Goal: Answer question/provide support: Share knowledge or assist other users

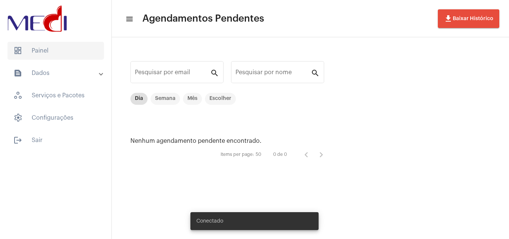
click at [54, 50] on span "dashboard Painel" at bounding box center [55, 51] width 96 height 18
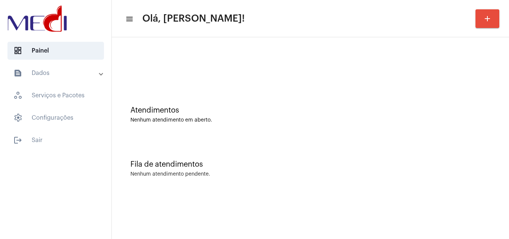
click at [298, 167] on div "Fila de atendimentos" at bounding box center [310, 164] width 360 height 8
click at [188, 129] on div "Atendimentos Nenhum atendimento em aberto." at bounding box center [311, 111] width 390 height 54
click at [221, 183] on div "Fila de atendimentos Nenhum atendimento pendente." at bounding box center [311, 165] width 390 height 54
click at [266, 138] on div "Fila de atendimentos Nenhum atendimento pendente." at bounding box center [311, 165] width 390 height 54
click at [435, 123] on div "Atendimentos Nenhum atendimento em aberto." at bounding box center [311, 111] width 390 height 54
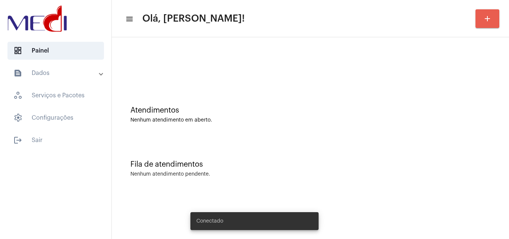
click at [490, 19] on mat-icon "add" at bounding box center [487, 18] width 9 height 9
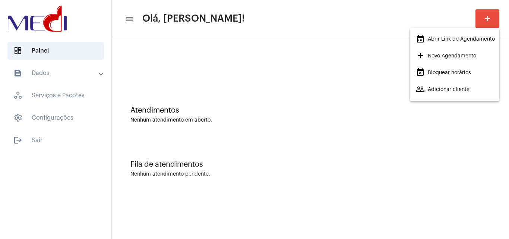
drag, startPoint x: 435, startPoint y: 42, endPoint x: 432, endPoint y: 38, distance: 5.0
click at [433, 39] on span "calendar_month_outlined Abrir Link de Agendamento" at bounding box center [455, 38] width 79 height 13
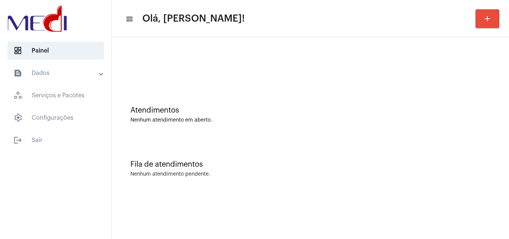
click at [302, 112] on div "Atendimentos" at bounding box center [310, 110] width 360 height 8
click at [218, 203] on mat-sidenav-content "menu Olá, Leandra! add Atendimentos Nenhum atendimento em aberto. Fila de atend…" at bounding box center [310, 119] width 397 height 239
click at [442, 219] on mat-sidenav-content "menu Olá, Leandra! add Atendimentos Nenhum atendimento em aberto. Fila de atend…" at bounding box center [310, 119] width 397 height 239
click at [224, 137] on div "Atendimentos Nenhum atendimento em aberto." at bounding box center [311, 111] width 390 height 54
click at [352, 194] on div "Atendimentos Nenhum atendimento em aberto. Fila de atendimentos Nenhum atendime…" at bounding box center [310, 116] width 397 height 158
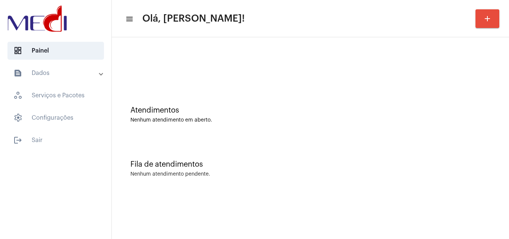
click at [272, 108] on div "Atendimentos" at bounding box center [310, 110] width 360 height 8
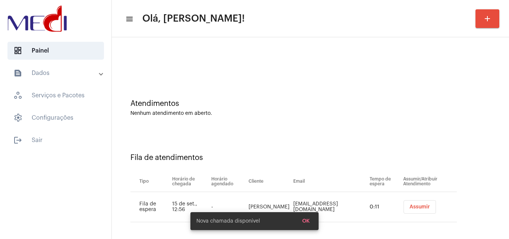
scroll to position [10, 0]
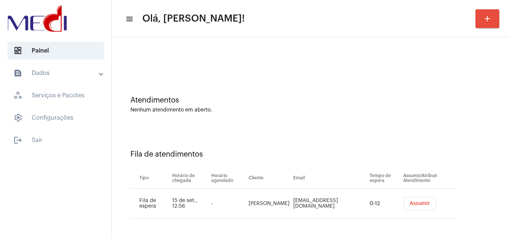
click at [419, 202] on button "Assumir" at bounding box center [420, 203] width 32 height 13
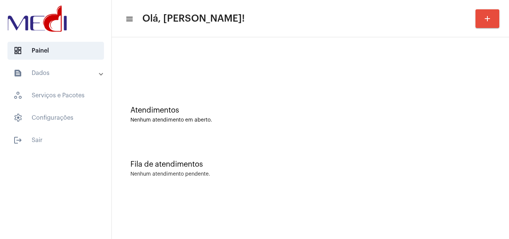
scroll to position [0, 0]
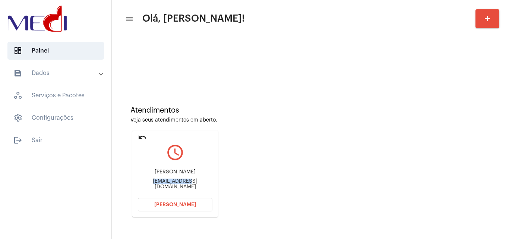
drag, startPoint x: 137, startPoint y: 184, endPoint x: 174, endPoint y: 183, distance: 37.7
click at [174, 183] on mat-card "undo query_builder [PERSON_NAME] [EMAIL_ADDRESS][DOMAIN_NAME] [PERSON_NAME]" at bounding box center [175, 173] width 86 height 86
copy div "gigantedosfon"
click at [171, 202] on span "Abrir Chamada" at bounding box center [175, 204] width 42 height 5
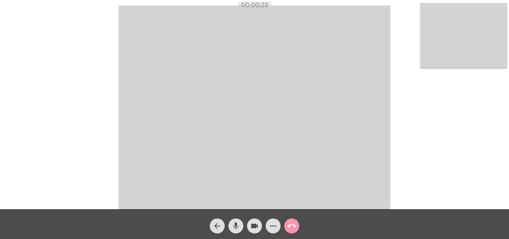
click at [236, 226] on mat-icon "mic" at bounding box center [235, 225] width 9 height 9
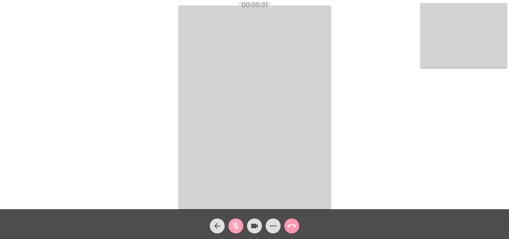
click at [235, 224] on mat-icon "mic_off" at bounding box center [235, 225] width 9 height 9
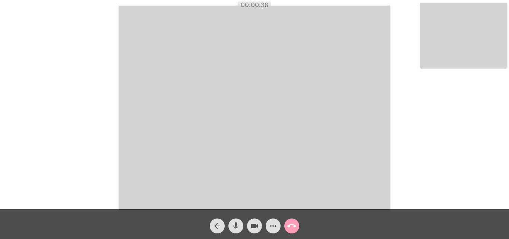
click at [293, 226] on mat-icon "call_end" at bounding box center [291, 225] width 9 height 9
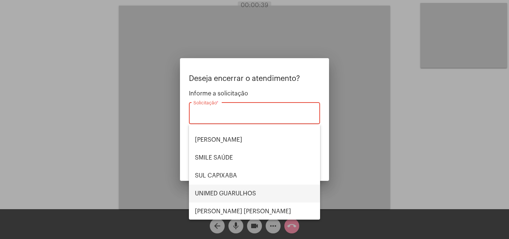
scroll to position [155, 0]
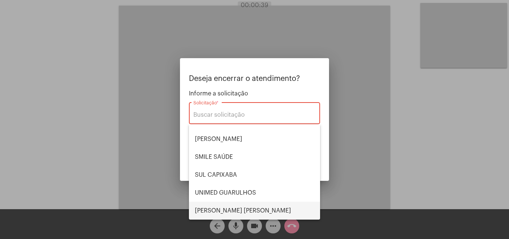
click at [229, 209] on span "VERA CRUZ" at bounding box center [254, 211] width 119 height 18
type input "VERA CRUZ"
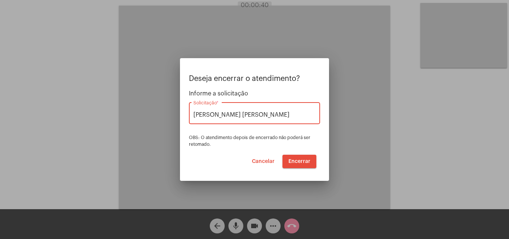
click at [300, 157] on button "Encerrar" at bounding box center [299, 161] width 34 height 13
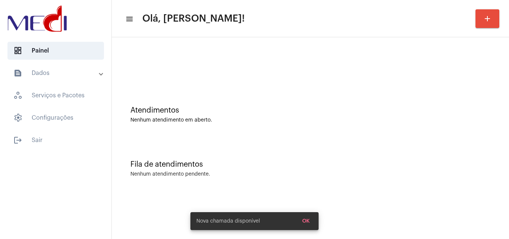
click at [301, 140] on div "Fila de atendimentos Nenhum atendimento pendente." at bounding box center [311, 165] width 390 height 54
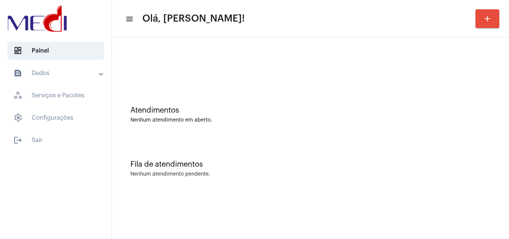
click at [249, 145] on div "Fila de atendimentos Nenhum atendimento pendente." at bounding box center [311, 165] width 390 height 54
click at [271, 107] on div "Atendimentos" at bounding box center [310, 110] width 360 height 8
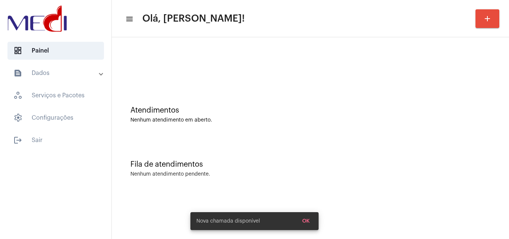
click at [325, 139] on div "Fila de atendimentos Nenhum atendimento pendente." at bounding box center [311, 165] width 390 height 54
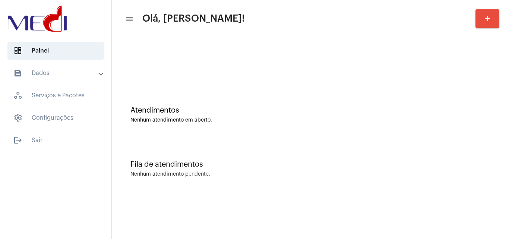
click at [294, 137] on div "Atendimentos Nenhum atendimento em aberto." at bounding box center [311, 111] width 390 height 54
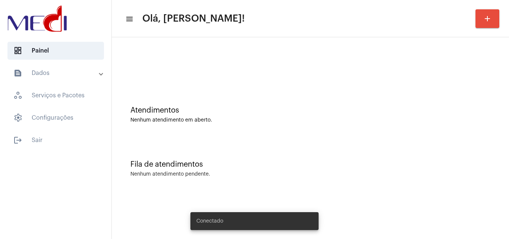
click at [252, 111] on div "Atendimentos" at bounding box center [310, 110] width 360 height 8
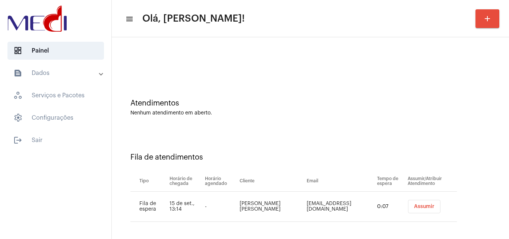
scroll to position [10, 0]
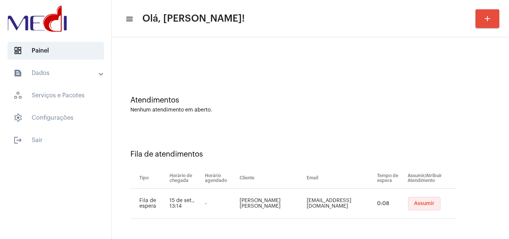
click at [419, 205] on span "Assumir" at bounding box center [424, 203] width 20 height 5
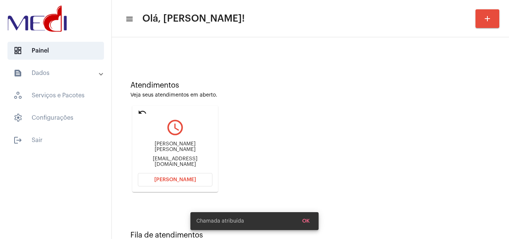
scroll to position [53, 0]
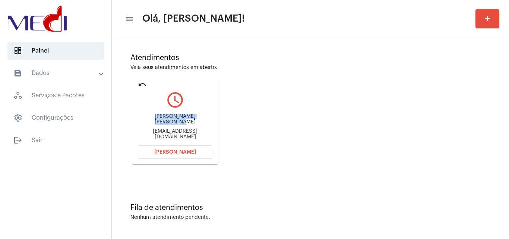
drag, startPoint x: 140, startPoint y: 118, endPoint x: 196, endPoint y: 120, distance: 55.5
click at [196, 120] on div "viviane lira Peixoto carvalho vivianelpeixoto@gmail.com" at bounding box center [175, 127] width 75 height 34
copy div "viviane lira Peixoto car"
click at [169, 150] on span "Abrir Chamada" at bounding box center [175, 151] width 42 height 5
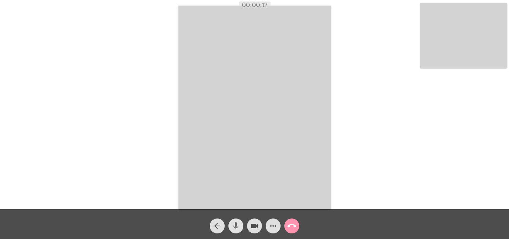
click at [236, 227] on mat-icon "mic" at bounding box center [235, 225] width 9 height 9
click at [256, 225] on mat-icon "videocam" at bounding box center [254, 225] width 9 height 9
click at [253, 228] on mat-icon "videocam_off" at bounding box center [254, 225] width 9 height 9
drag, startPoint x: 238, startPoint y: 227, endPoint x: 240, endPoint y: 232, distance: 6.2
click at [238, 227] on mat-icon "mic_off" at bounding box center [235, 225] width 9 height 9
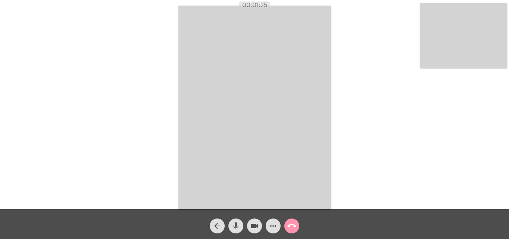
drag, startPoint x: 235, startPoint y: 224, endPoint x: 240, endPoint y: 224, distance: 5.2
click at [235, 223] on mat-icon "mic" at bounding box center [235, 225] width 9 height 9
click at [238, 226] on mat-icon "mic_off" at bounding box center [235, 225] width 9 height 9
click at [291, 227] on mat-icon "call_end" at bounding box center [291, 225] width 9 height 9
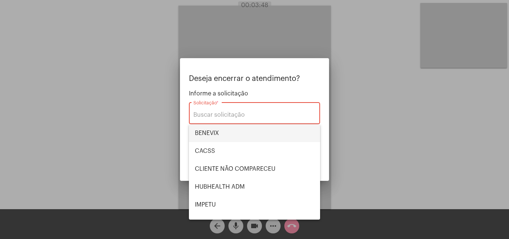
click at [219, 129] on span "BENEVIX" at bounding box center [254, 133] width 119 height 18
type input "BENEVIX"
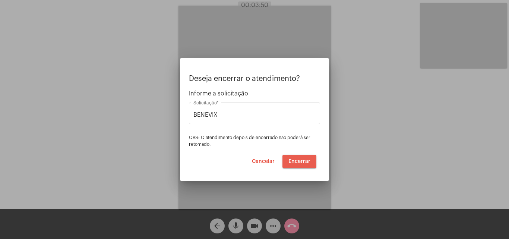
click at [302, 159] on span "Encerrar" at bounding box center [299, 161] width 22 height 5
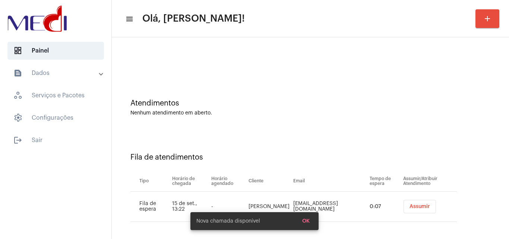
scroll to position [10, 0]
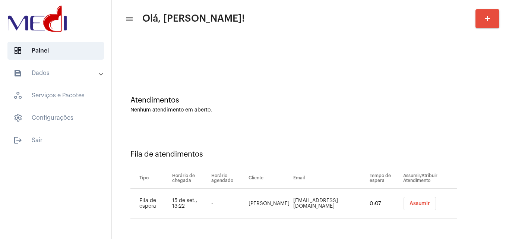
click at [410, 203] on span "Assumir" at bounding box center [419, 203] width 20 height 5
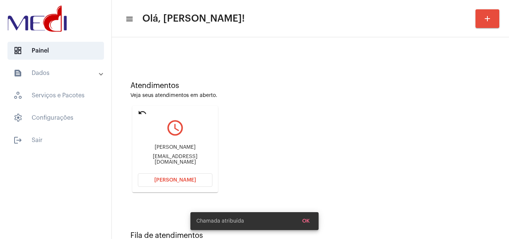
scroll to position [53, 0]
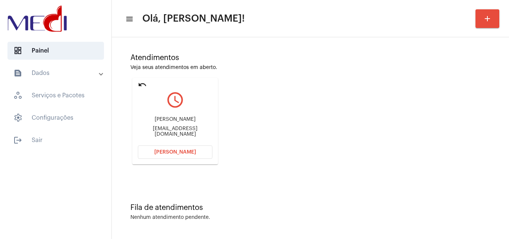
drag, startPoint x: 140, startPoint y: 118, endPoint x: 190, endPoint y: 121, distance: 50.0
click at [190, 121] on div "Itamara Rodrigues Pelucio mahpelluc@gmail.com" at bounding box center [175, 127] width 75 height 34
click at [169, 152] on span "[PERSON_NAME]" at bounding box center [175, 151] width 42 height 5
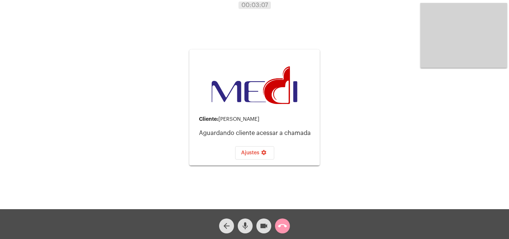
click at [247, 228] on mat-icon "mic" at bounding box center [245, 225] width 9 height 9
click at [247, 228] on mat-icon "mic_off" at bounding box center [245, 225] width 9 height 9
click at [285, 228] on mat-icon "call_end" at bounding box center [282, 225] width 9 height 9
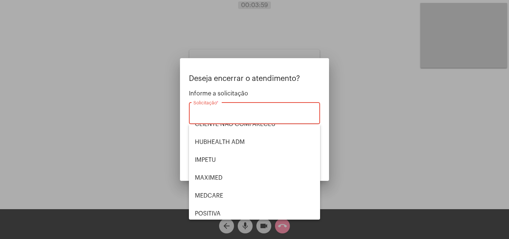
scroll to position [155, 0]
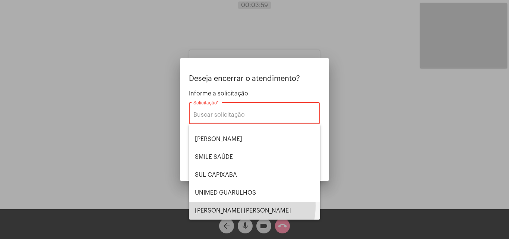
drag, startPoint x: 239, startPoint y: 206, endPoint x: 252, endPoint y: 195, distance: 17.2
click at [239, 205] on span "VERA CRUZ" at bounding box center [254, 211] width 119 height 18
type input "VERA CRUZ"
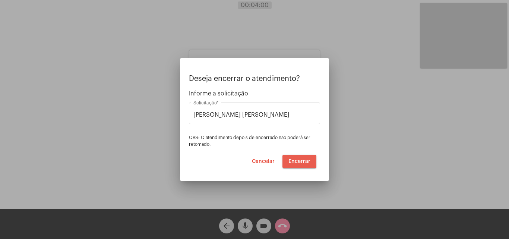
click at [297, 161] on span "Encerrar" at bounding box center [299, 161] width 22 height 5
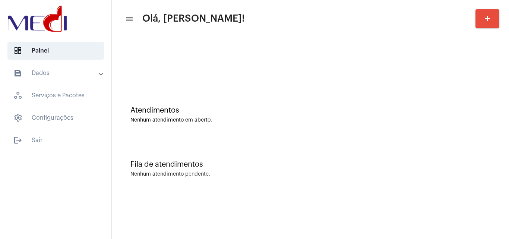
click at [241, 130] on div "Atendimentos Nenhum atendimento em aberto." at bounding box center [311, 111] width 390 height 54
click at [207, 126] on div "Atendimentos Nenhum atendimento em aberto." at bounding box center [311, 111] width 390 height 54
click at [271, 89] on div "Atendimentos Nenhum atendimento em aberto." at bounding box center [311, 111] width 390 height 54
click at [224, 104] on div "Atendimentos Nenhum atendimento em aberto." at bounding box center [311, 111] width 390 height 54
click at [297, 120] on div "Nenhum atendimento em aberto." at bounding box center [310, 120] width 360 height 6
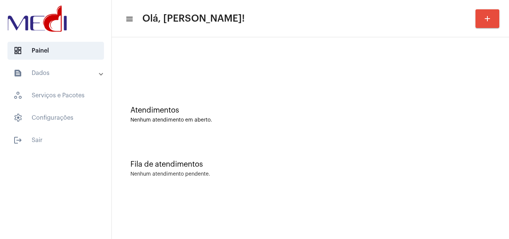
click at [209, 114] on div "Atendimentos Nenhum atendimento em aberto." at bounding box center [310, 114] width 360 height 17
click at [152, 138] on div "Fila de atendimentos Nenhum atendimento pendente." at bounding box center [311, 165] width 390 height 54
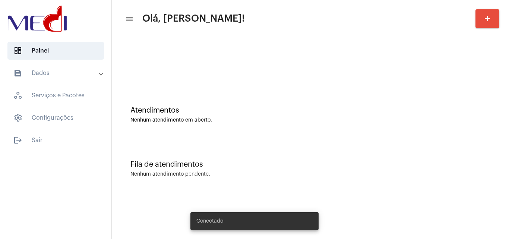
click at [267, 151] on div "Fila de atendimentos Nenhum atendimento pendente." at bounding box center [311, 165] width 390 height 54
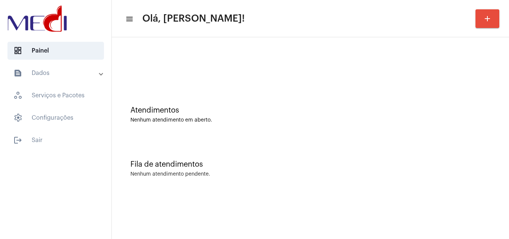
click at [185, 140] on div "Fila de atendimentos Nenhum atendimento pendente." at bounding box center [311, 165] width 390 height 54
click at [291, 108] on div "Atendimentos" at bounding box center [310, 110] width 360 height 8
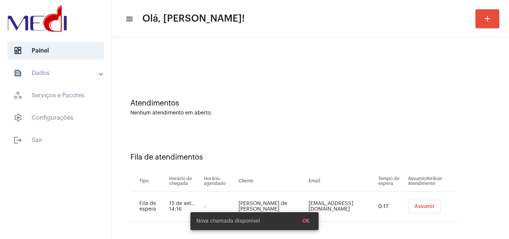
scroll to position [10, 0]
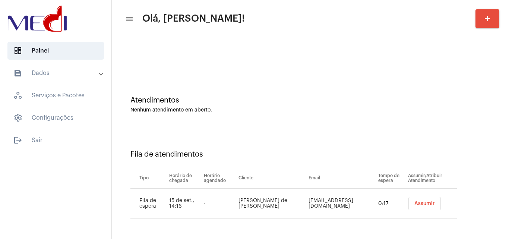
click at [408, 206] on button "Assumir" at bounding box center [424, 203] width 32 height 13
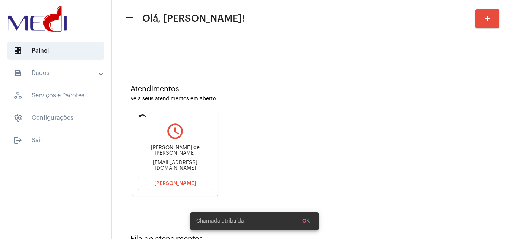
scroll to position [53, 0]
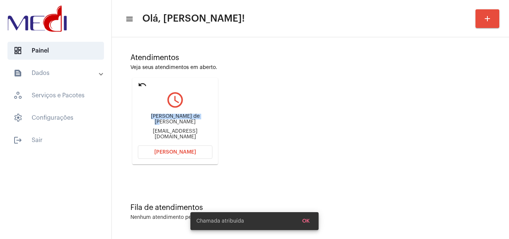
drag, startPoint x: 148, startPoint y: 122, endPoint x: 196, endPoint y: 115, distance: 48.2
click at [196, 115] on div "Lilian Melo de Jesus lili4825@outlook.com" at bounding box center [175, 127] width 75 height 34
copy div "Lilian Melo de Jesu"
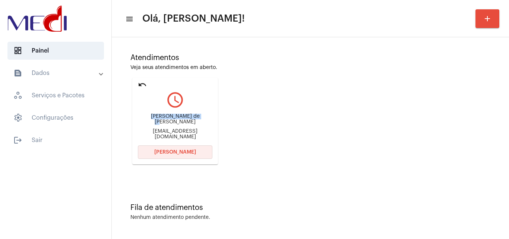
click at [168, 151] on span "[PERSON_NAME]" at bounding box center [175, 151] width 42 height 5
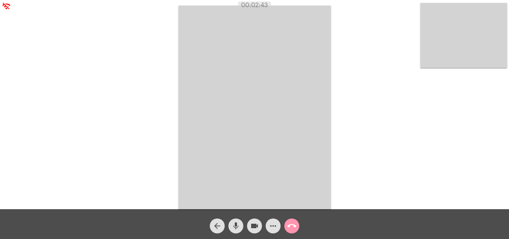
click at [273, 228] on mat-icon "more_horiz" at bounding box center [273, 225] width 9 height 9
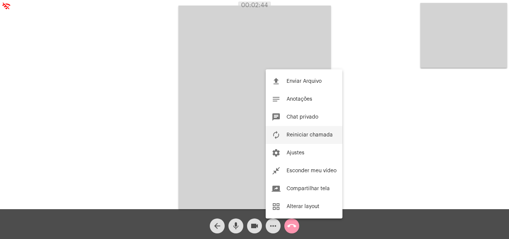
click at [298, 136] on span "Reiniciar chamada" at bounding box center [310, 134] width 46 height 5
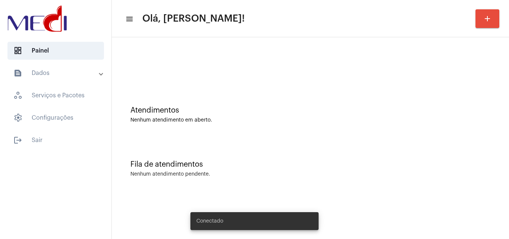
drag, startPoint x: 292, startPoint y: 160, endPoint x: 290, endPoint y: 170, distance: 9.9
click at [292, 161] on div "Fila de atendimentos" at bounding box center [310, 164] width 360 height 8
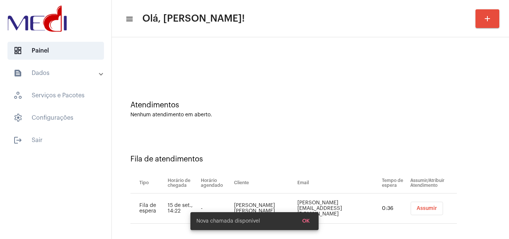
scroll to position [10, 0]
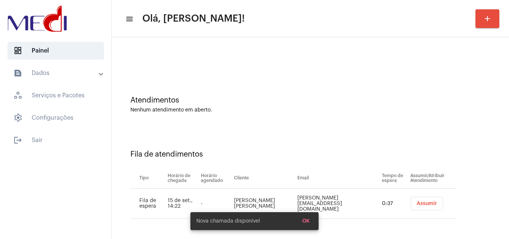
click at [417, 201] on span "Assumir" at bounding box center [427, 203] width 20 height 5
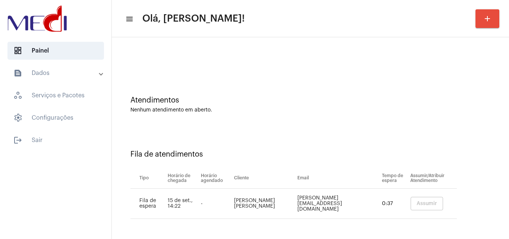
scroll to position [0, 0]
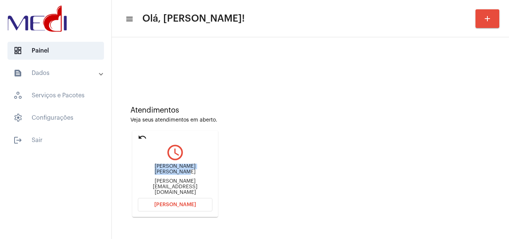
drag, startPoint x: 137, startPoint y: 171, endPoint x: 200, endPoint y: 173, distance: 62.6
click at [200, 172] on mat-card "undo query_builder Luiz [PERSON_NAME] de Souza [EMAIL_ADDRESS][DOMAIN_NAME] [PE…" at bounding box center [175, 173] width 86 height 86
copy div "[PERSON_NAME] [PERSON_NAME] de So"
click at [162, 201] on button "Abrir Chamada" at bounding box center [175, 204] width 75 height 13
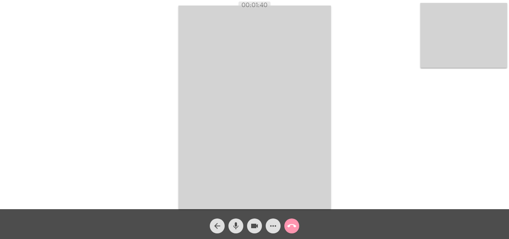
click at [289, 226] on mat-icon "call_end" at bounding box center [291, 225] width 9 height 9
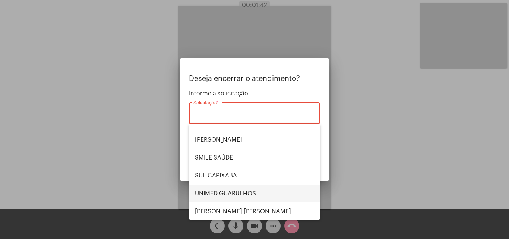
scroll to position [155, 0]
click at [241, 187] on span "UNIMED GUARULHOS" at bounding box center [254, 193] width 119 height 18
type input "UNIMED GUARULHOS"
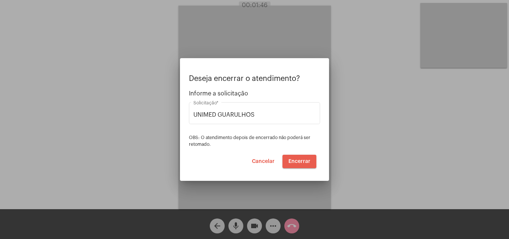
click at [298, 159] on span "Encerrar" at bounding box center [299, 161] width 22 height 5
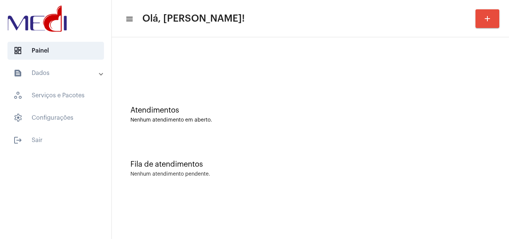
click at [221, 95] on div "Atendimentos Nenhum atendimento em aberto." at bounding box center [311, 111] width 390 height 54
click at [173, 99] on div "Atendimentos Nenhum atendimento em aberto." at bounding box center [311, 111] width 390 height 54
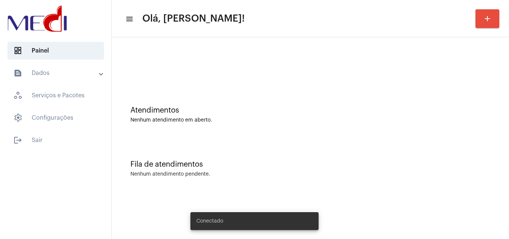
click at [225, 136] on div "Atendimentos Nenhum atendimento em aberto." at bounding box center [311, 111] width 390 height 54
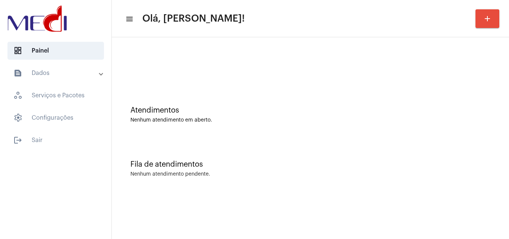
click at [203, 103] on div "Atendimentos Nenhum atendimento em aberto." at bounding box center [311, 111] width 390 height 54
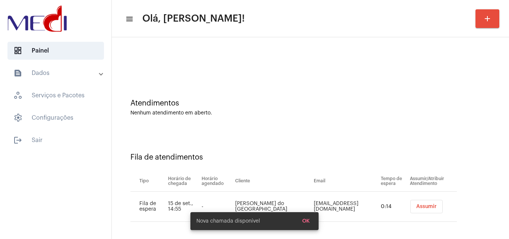
scroll to position [10, 0]
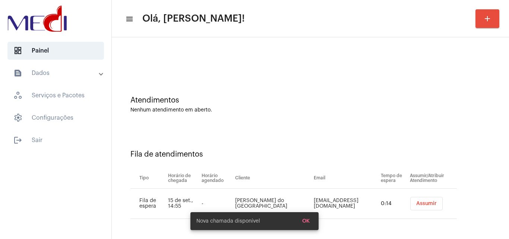
click at [416, 204] on span "Assumir" at bounding box center [426, 203] width 20 height 5
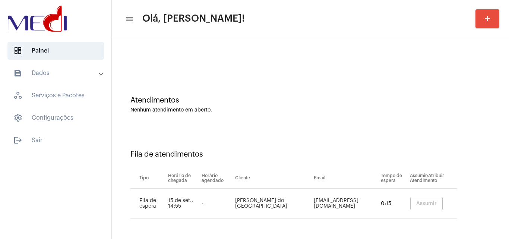
scroll to position [0, 0]
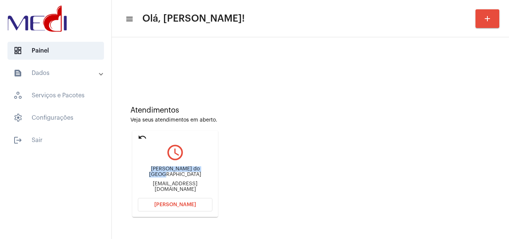
drag, startPoint x: 137, startPoint y: 175, endPoint x: 195, endPoint y: 171, distance: 57.9
click at [195, 171] on mat-card "undo query_builder Luiz Carlos Américo do Brasil luizbrasil3000@gmail.com Abrir…" at bounding box center [175, 173] width 86 height 86
click at [167, 201] on button "Abrir Chamada" at bounding box center [175, 204] width 75 height 13
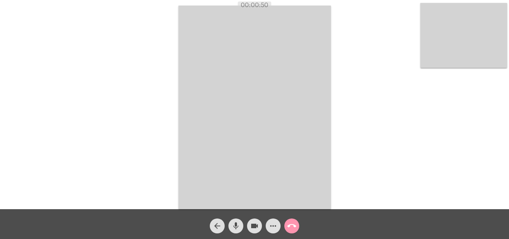
click at [291, 226] on mat-icon "call_end" at bounding box center [291, 225] width 9 height 9
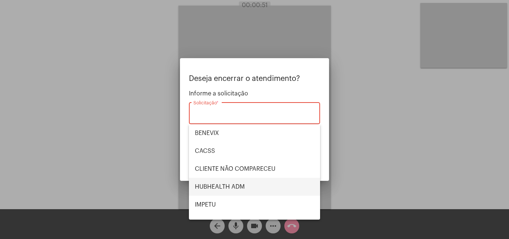
scroll to position [155, 0]
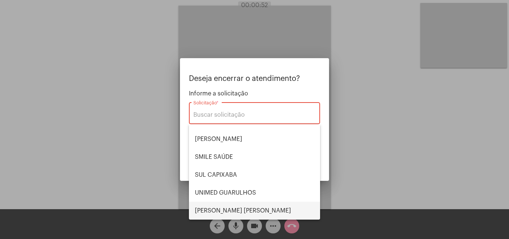
click at [251, 210] on span "VERA CRUZ" at bounding box center [254, 211] width 119 height 18
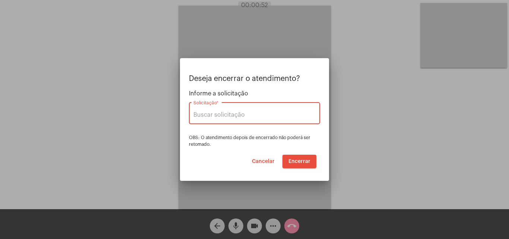
type input "VERA CRUZ"
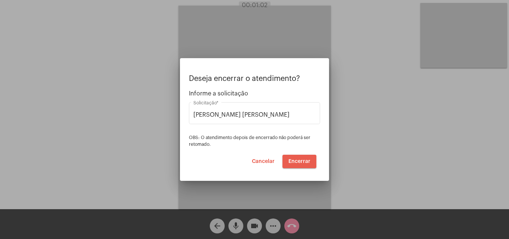
click at [295, 162] on span "Encerrar" at bounding box center [299, 161] width 22 height 5
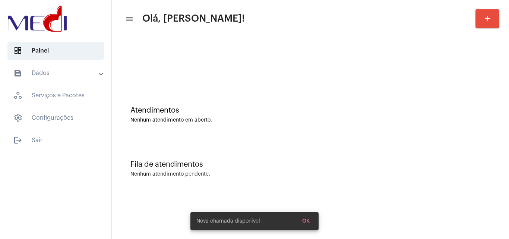
click at [249, 126] on div "Atendimentos Nenhum atendimento em aberto." at bounding box center [311, 111] width 390 height 54
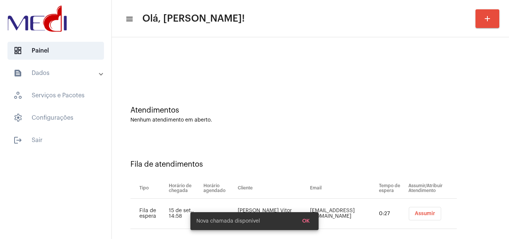
click at [431, 216] on button "Assumir" at bounding box center [425, 213] width 32 height 13
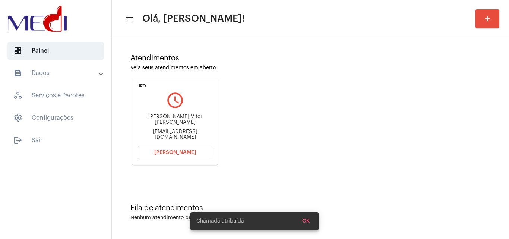
scroll to position [53, 0]
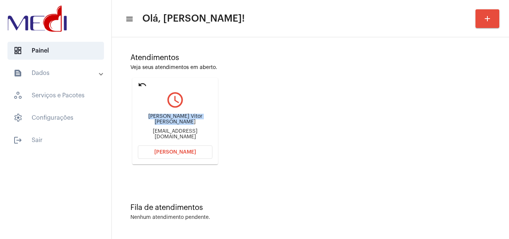
drag, startPoint x: 143, startPoint y: 117, endPoint x: 192, endPoint y: 123, distance: 49.2
click at [192, 123] on div "[PERSON_NAME] Vitor [PERSON_NAME]" at bounding box center [175, 119] width 75 height 11
copy div "[PERSON_NAME] Vitor [PERSON_NAME]"
click at [149, 149] on button "[PERSON_NAME]" at bounding box center [175, 151] width 75 height 13
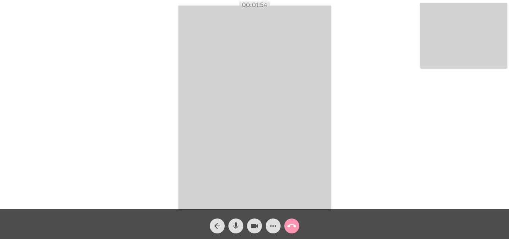
click at [288, 225] on mat-icon "call_end" at bounding box center [291, 225] width 9 height 9
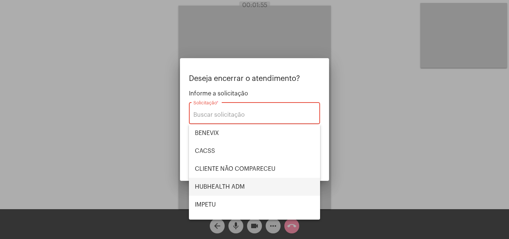
click at [236, 187] on span "HUBHEALTH ADM" at bounding box center [254, 187] width 119 height 18
type input "HUBHEALTH ADM"
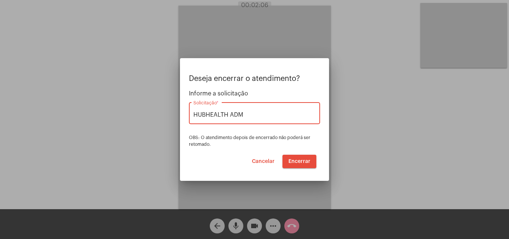
click at [295, 159] on span "Encerrar" at bounding box center [299, 161] width 22 height 5
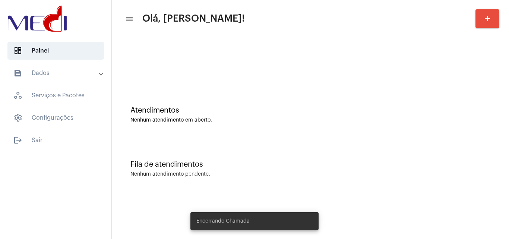
click at [347, 148] on div "Fila de atendimentos Nenhum atendimento pendente." at bounding box center [311, 165] width 390 height 54
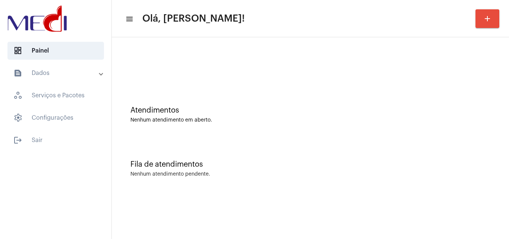
click at [202, 95] on div "Atendimentos Nenhum atendimento em aberto." at bounding box center [311, 111] width 390 height 54
click at [268, 165] on div "Fila de atendimentos" at bounding box center [310, 164] width 360 height 8
click at [201, 61] on div at bounding box center [311, 62] width 390 height 43
click at [247, 87] on div "Atendimentos Nenhum atendimento em aberto." at bounding box center [311, 111] width 390 height 54
click at [295, 120] on div "Atendimentos Nenhum atendimento em aberto." at bounding box center [311, 111] width 390 height 54
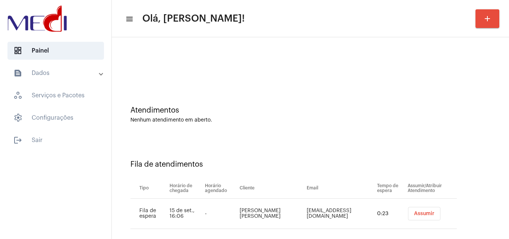
click at [408, 212] on button "Assumir" at bounding box center [424, 213] width 32 height 13
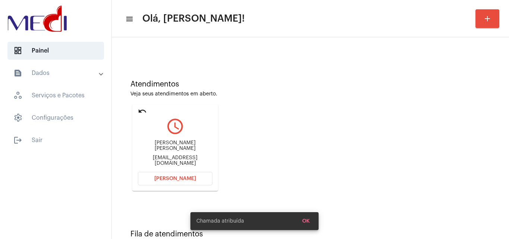
scroll to position [53, 0]
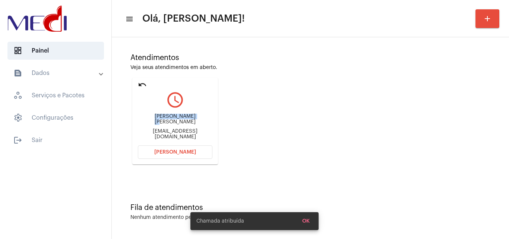
drag, startPoint x: 150, startPoint y: 121, endPoint x: 205, endPoint y: 121, distance: 55.1
click at [205, 121] on div "[PERSON_NAME] [PERSON_NAME]" at bounding box center [175, 119] width 75 height 11
copy div "[PERSON_NAME] [PERSON_NAME]"
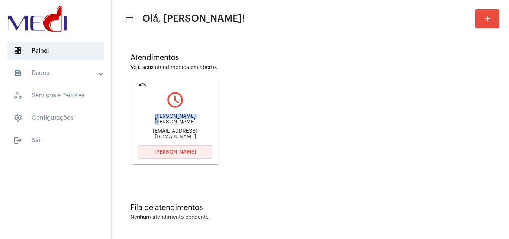
click at [156, 151] on span "[PERSON_NAME]" at bounding box center [175, 151] width 42 height 5
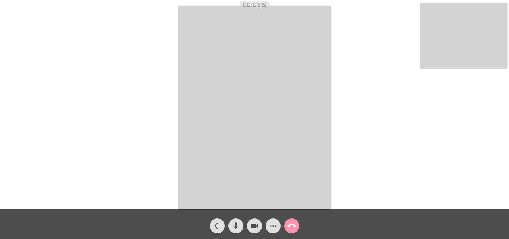
click at [235, 230] on mat-icon "mic" at bounding box center [235, 225] width 9 height 9
click at [256, 225] on mat-icon "videocam" at bounding box center [254, 225] width 9 height 9
drag, startPoint x: 232, startPoint y: 224, endPoint x: 248, endPoint y: 221, distance: 16.7
click at [232, 224] on mat-icon "mic_off" at bounding box center [235, 225] width 9 height 9
click at [252, 223] on mat-icon "videocam_off" at bounding box center [254, 225] width 9 height 9
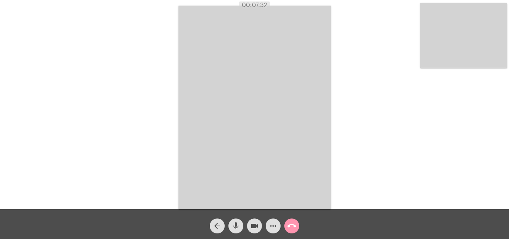
click at [237, 222] on mat-icon "mic" at bounding box center [235, 225] width 9 height 9
click at [234, 218] on div "mic_off" at bounding box center [236, 224] width 19 height 19
click at [237, 225] on mat-icon "mic" at bounding box center [235, 225] width 9 height 9
click at [237, 225] on mat-icon "mic_off" at bounding box center [235, 225] width 9 height 9
click at [235, 227] on mat-icon "mic" at bounding box center [235, 225] width 9 height 9
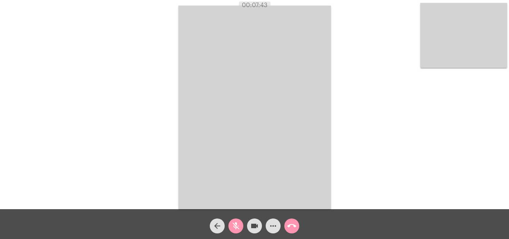
click at [254, 225] on mat-icon "videocam" at bounding box center [254, 225] width 9 height 9
click at [247, 227] on button "videocam_off" at bounding box center [254, 225] width 15 height 15
click at [235, 225] on mat-icon "mic_off" at bounding box center [235, 225] width 9 height 9
click at [276, 223] on mat-icon "more_horiz" at bounding box center [273, 225] width 9 height 9
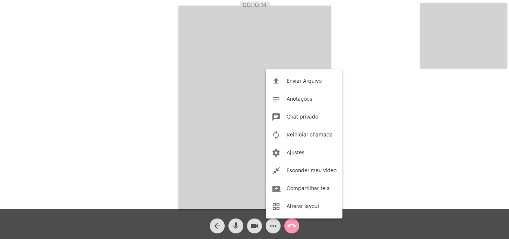
click at [292, 227] on div at bounding box center [254, 119] width 509 height 239
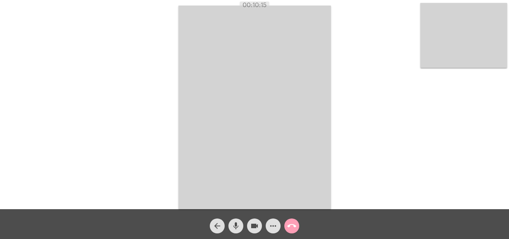
click at [292, 227] on mat-icon "call_end" at bounding box center [291, 225] width 9 height 9
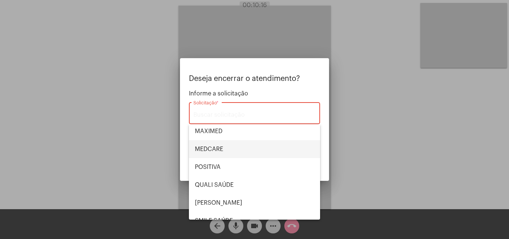
scroll to position [155, 0]
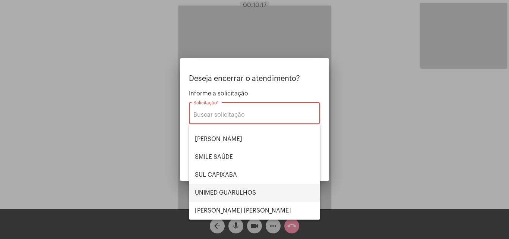
click at [238, 191] on span "UNIMED GUARULHOS" at bounding box center [254, 193] width 119 height 18
type input "UNIMED GUARULHOS"
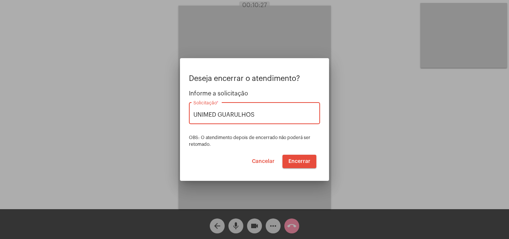
click at [294, 161] on span "Encerrar" at bounding box center [299, 161] width 22 height 5
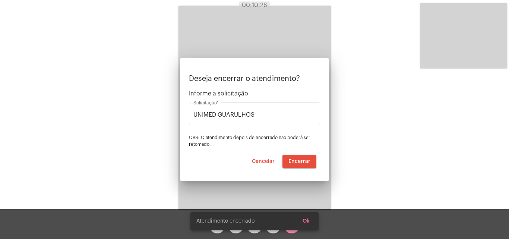
click at [294, 161] on video at bounding box center [254, 107] width 152 height 203
